Goal: Transaction & Acquisition: Purchase product/service

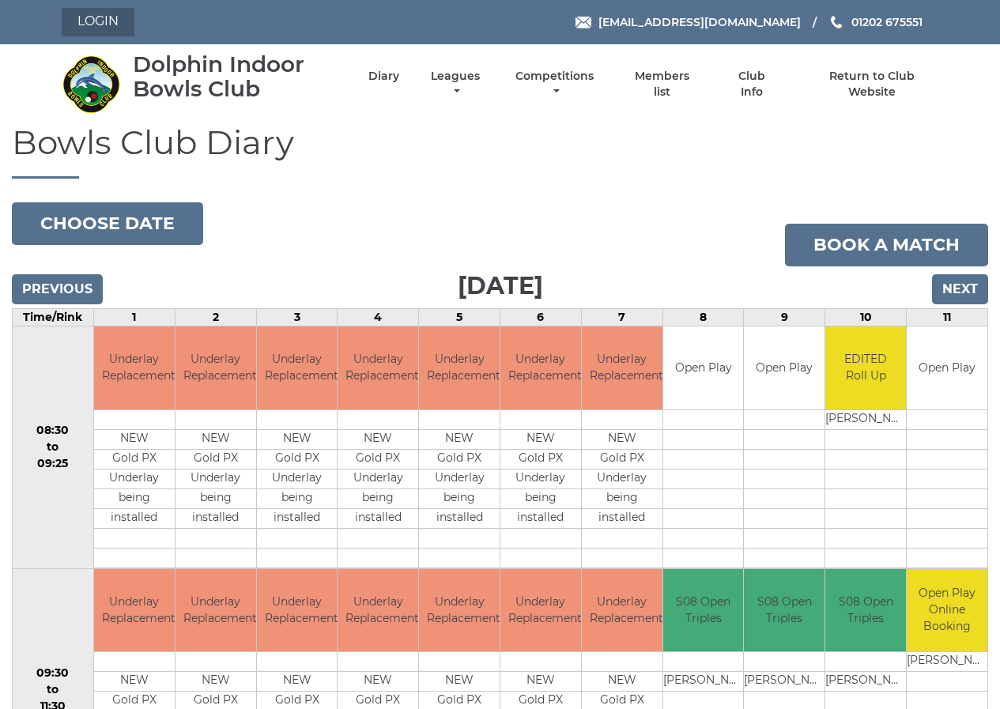
click at [89, 17] on link "Login" at bounding box center [98, 22] width 73 height 28
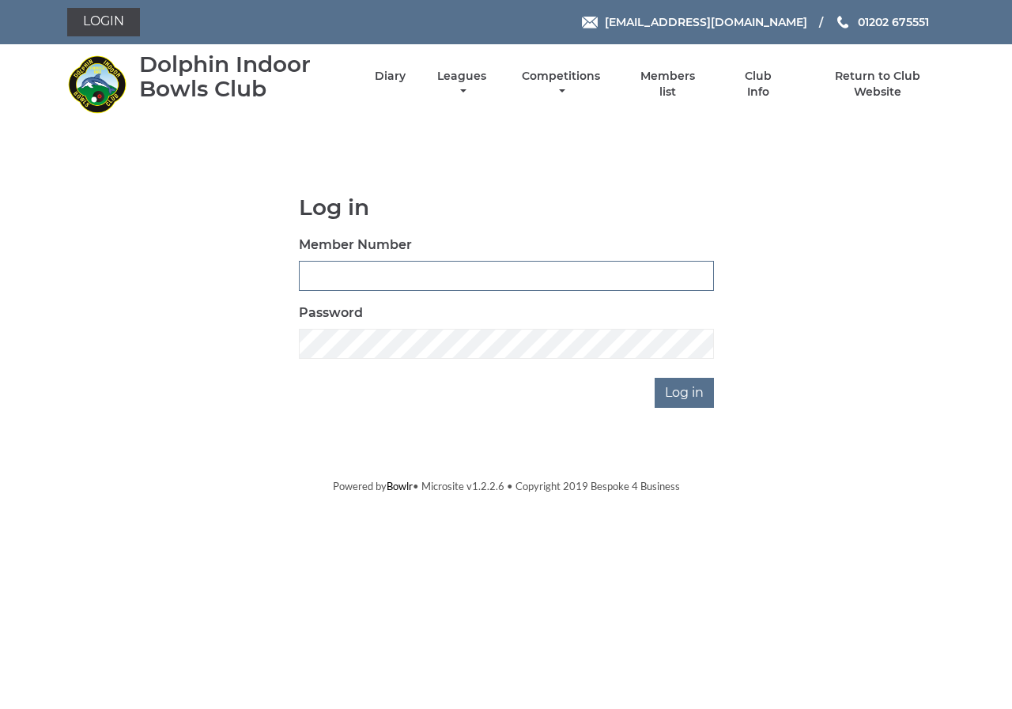
click at [314, 278] on input "Member Number" at bounding box center [506, 276] width 415 height 30
type input "0411"
click at [678, 395] on input "Log in" at bounding box center [684, 393] width 59 height 30
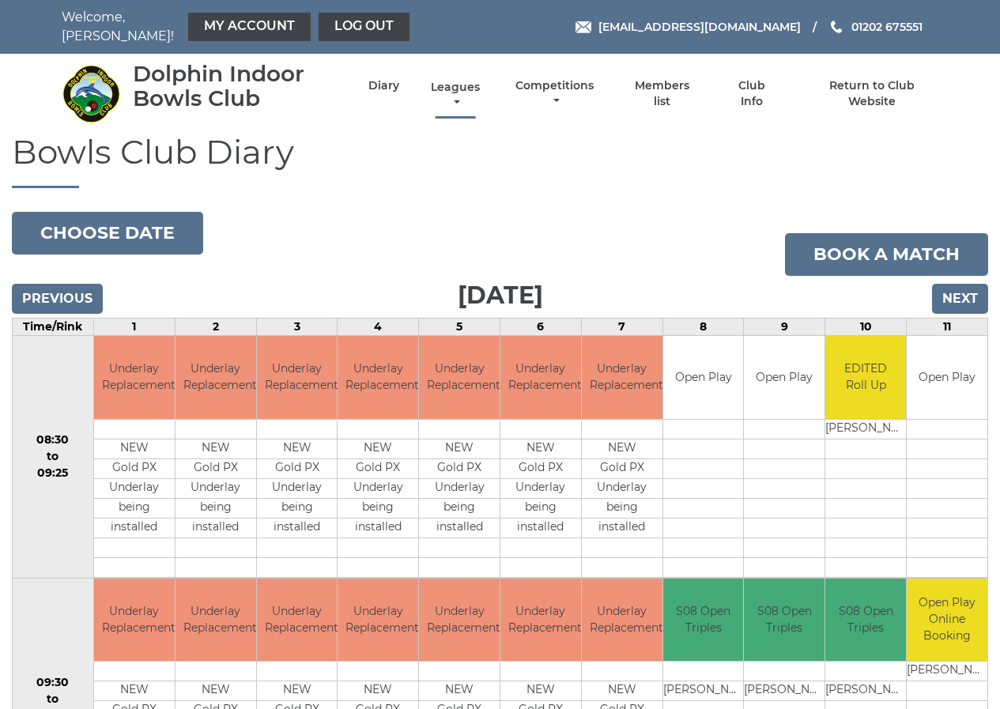
click at [449, 80] on link "Leagues" at bounding box center [455, 95] width 57 height 31
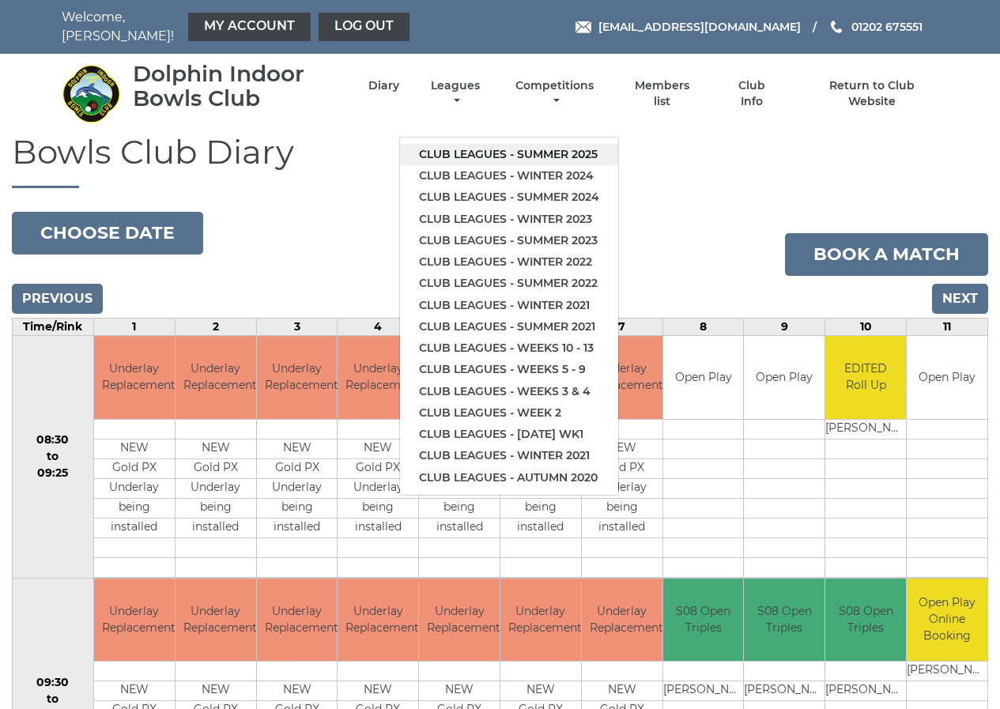
click at [531, 146] on link "Club leagues - Summer 2025" at bounding box center [509, 154] width 218 height 21
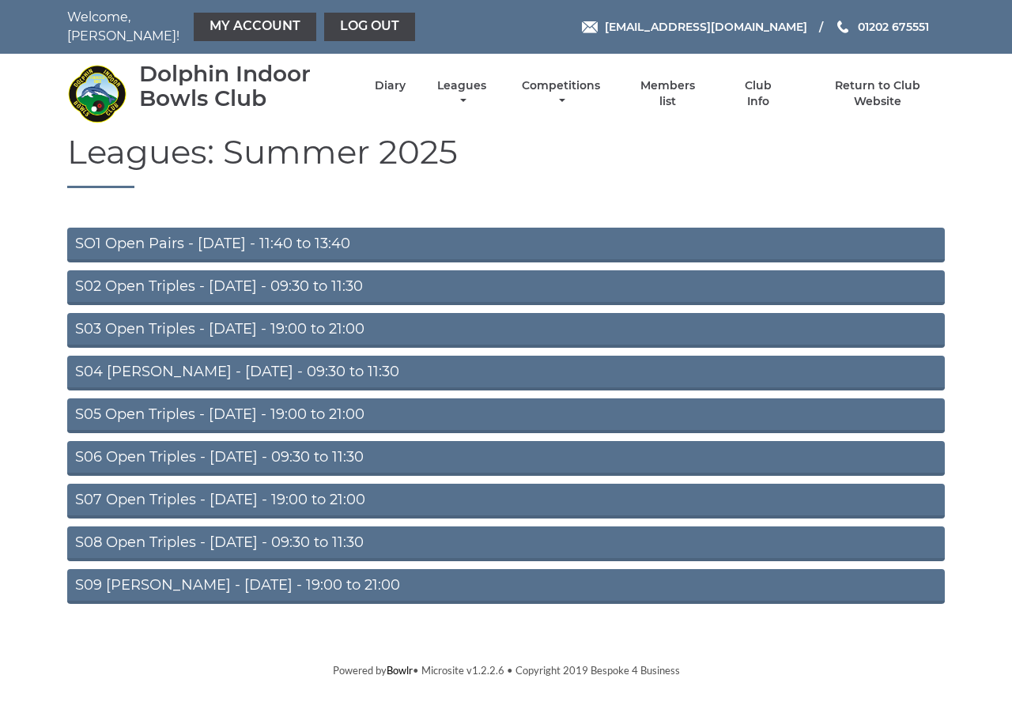
click at [249, 490] on link "S07 Open Triples - Thursday - 19:00 to 21:00" at bounding box center [506, 501] width 878 height 35
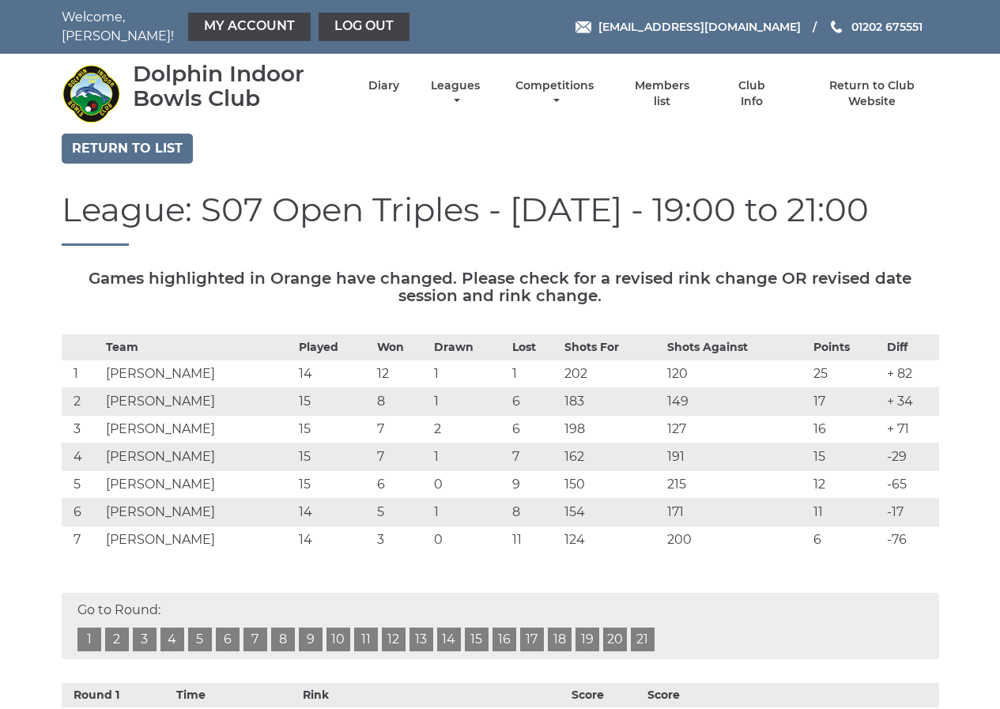
click at [473, 630] on link "15" at bounding box center [477, 640] width 24 height 24
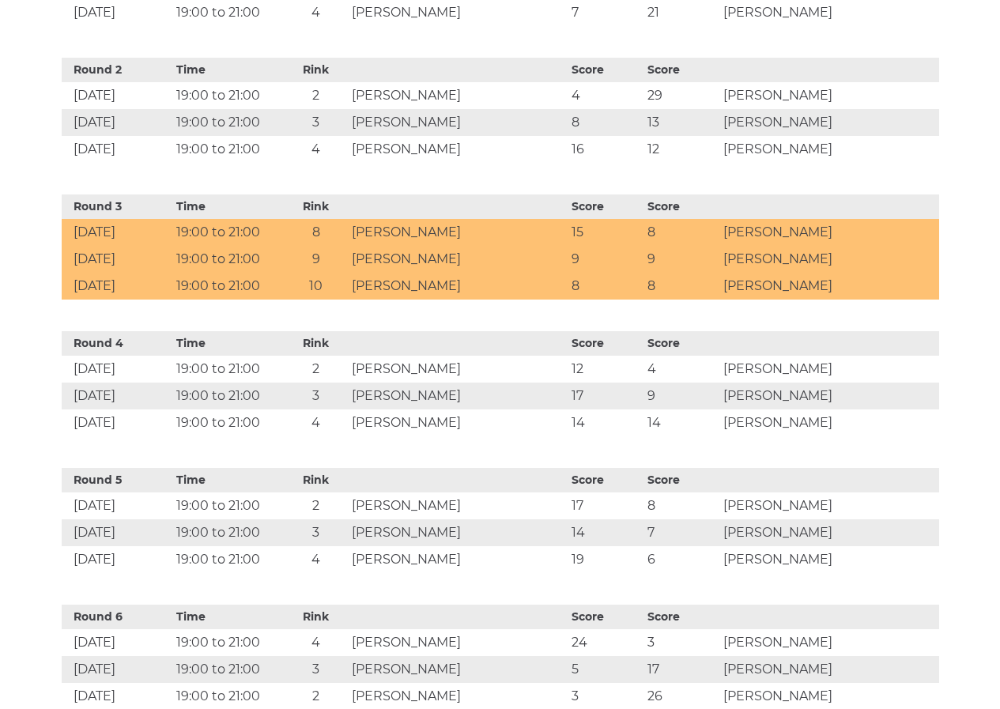
scroll to position [446, 0]
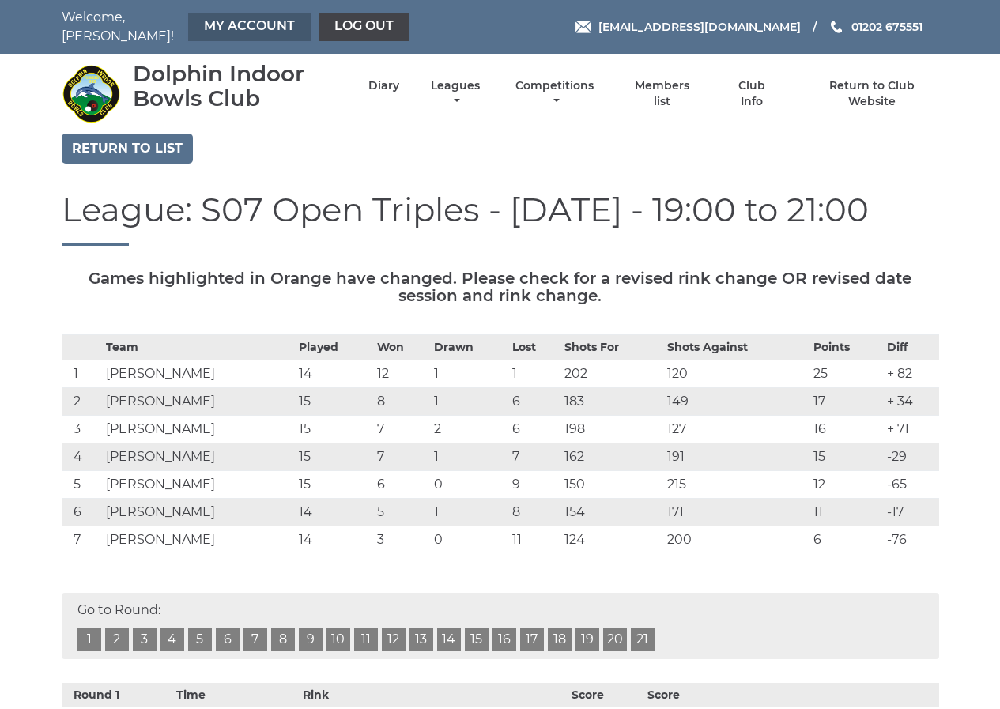
click at [244, 17] on link "My Account" at bounding box center [249, 27] width 123 height 28
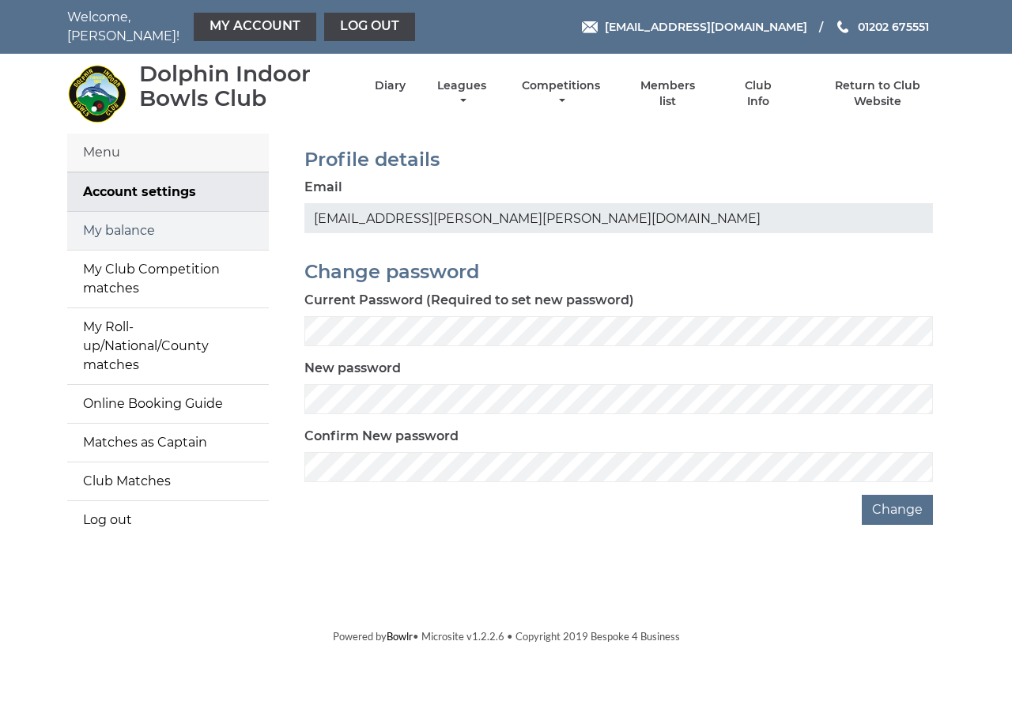
click at [126, 220] on link "My balance" at bounding box center [168, 231] width 202 height 38
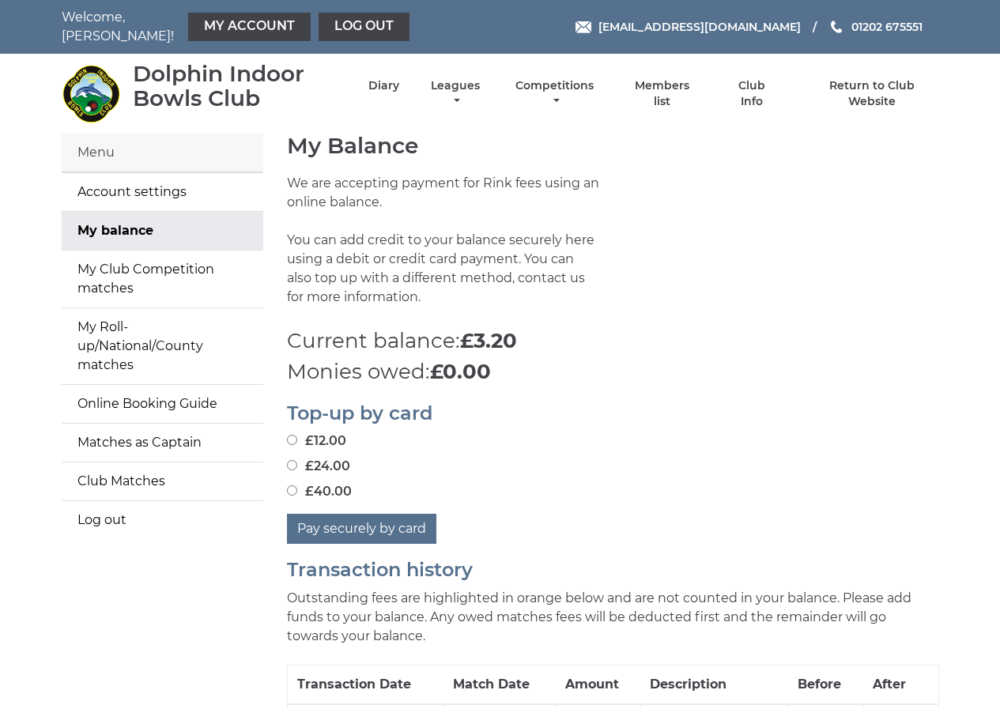
click at [291, 460] on input "£24.00" at bounding box center [292, 465] width 10 height 10
radio input "true"
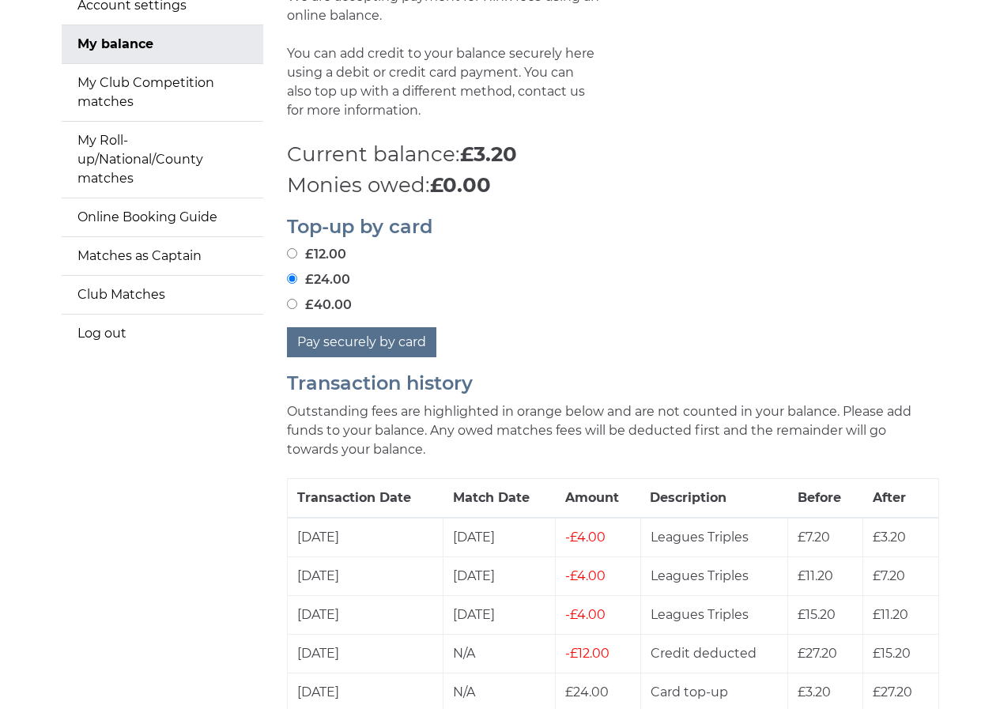
scroll to position [158, 0]
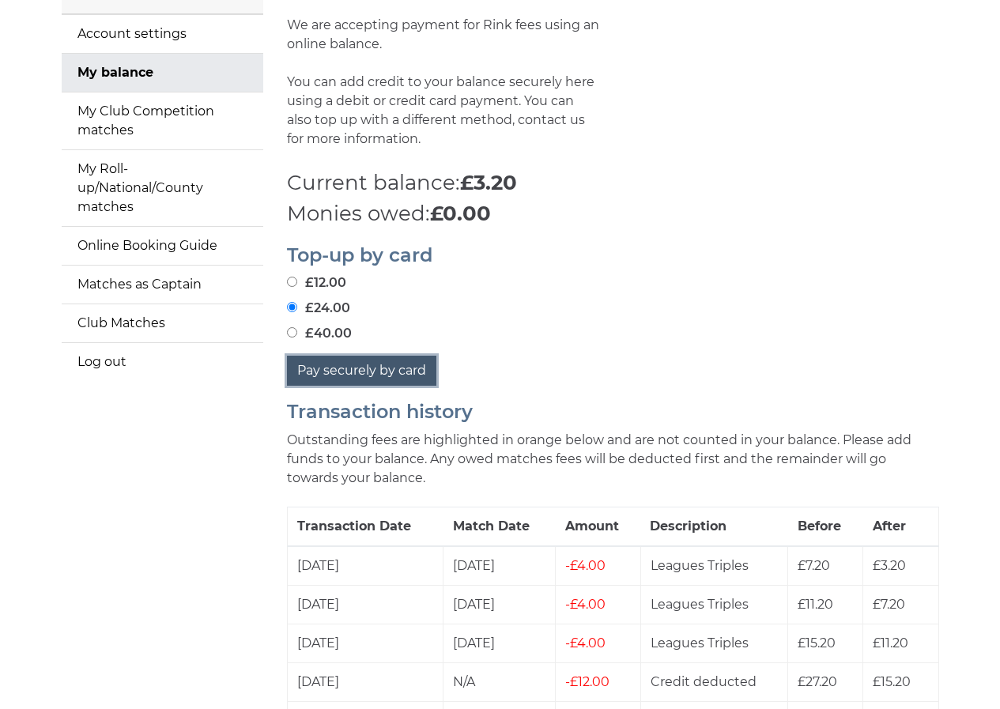
click at [340, 357] on button "Pay securely by card" at bounding box center [361, 371] width 149 height 30
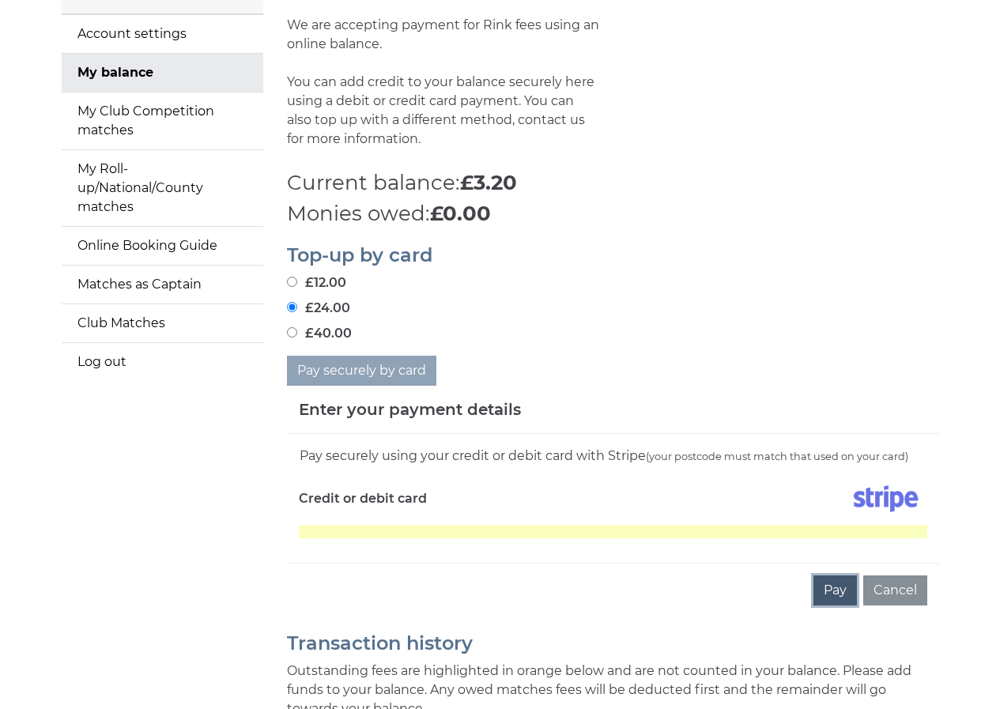
click at [834, 581] on button "Pay" at bounding box center [835, 591] width 43 height 30
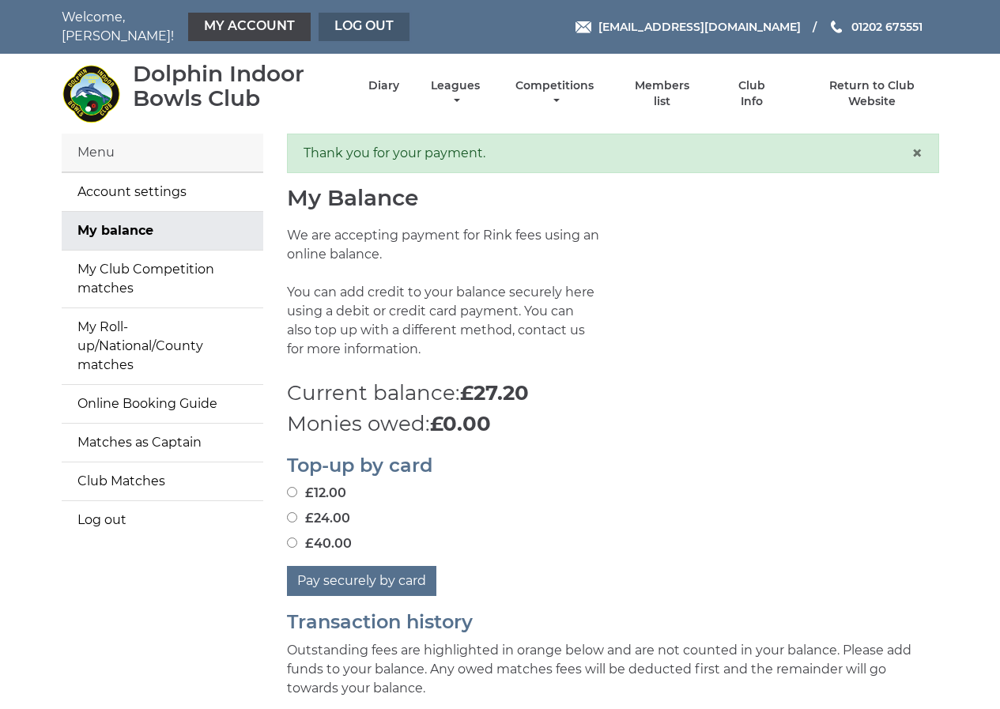
click at [332, 21] on link "Log out" at bounding box center [364, 27] width 91 height 28
